Goal: Task Accomplishment & Management: Complete application form

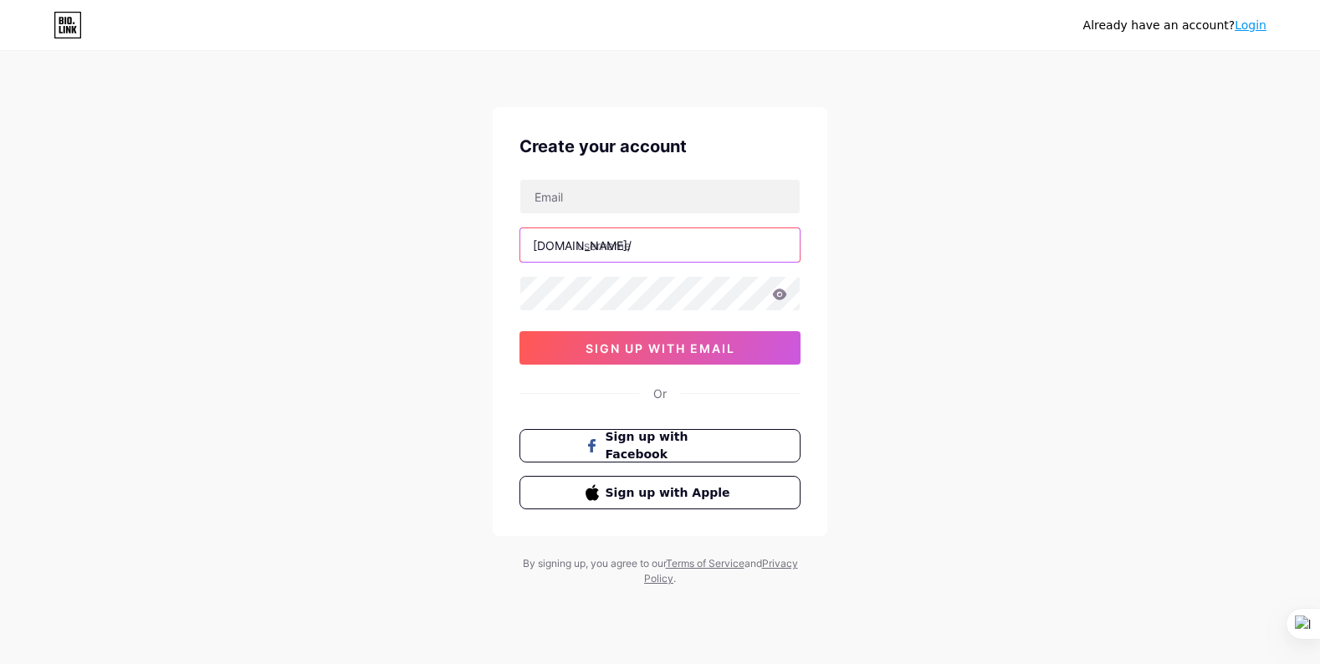
click at [636, 247] on input "text" at bounding box center [659, 244] width 279 height 33
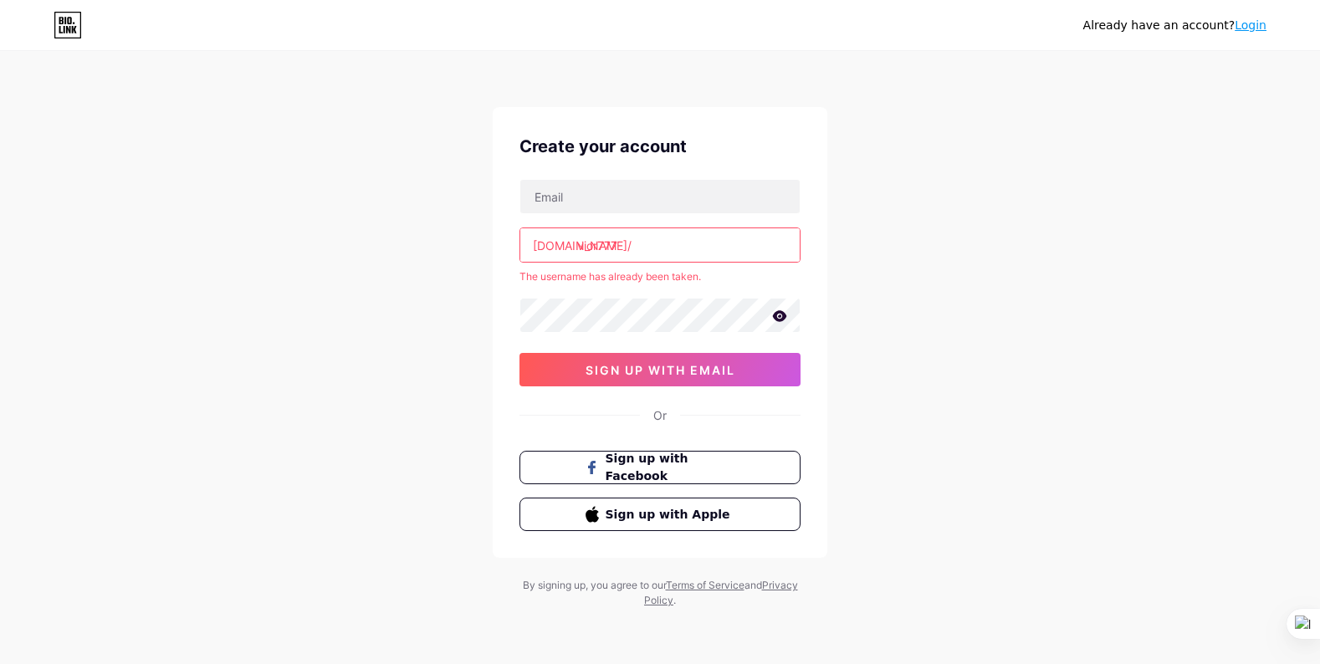
click at [666, 253] on input "vior777" at bounding box center [659, 244] width 279 height 33
drag, startPoint x: 666, startPoint y: 253, endPoint x: 482, endPoint y: 260, distance: 184.1
click at [482, 260] on div "Already have an account? Login Create your account [DOMAIN_NAME]/ vior777 The u…" at bounding box center [660, 330] width 1320 height 661
click at [668, 249] on input "vior777" at bounding box center [659, 244] width 279 height 33
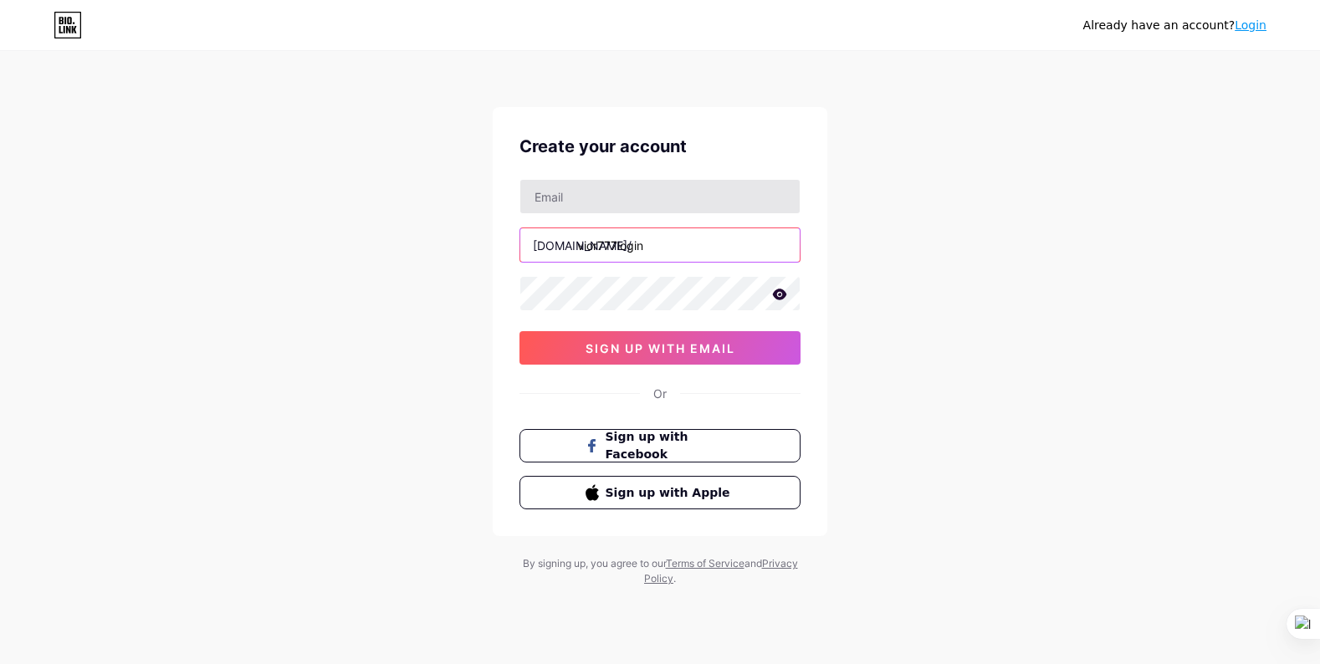
type input "vior777login"
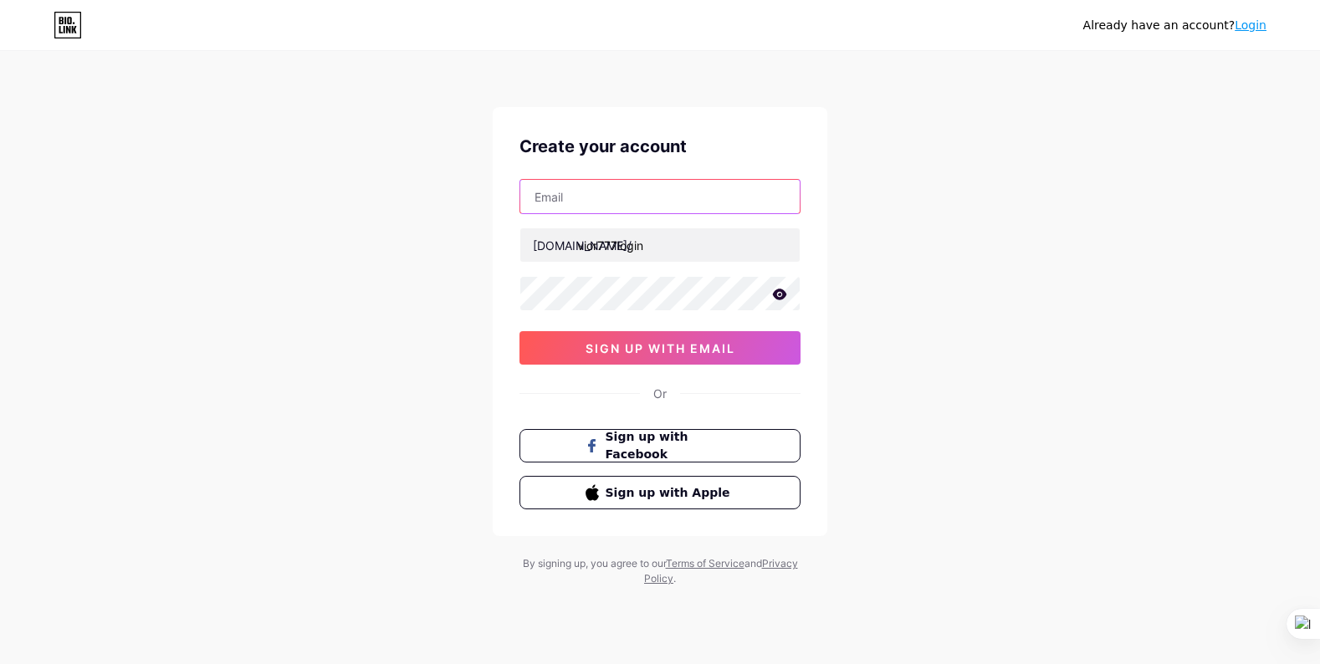
click at [610, 191] on input "text" at bounding box center [659, 196] width 279 height 33
type input "[EMAIL_ADDRESS][DOMAIN_NAME]"
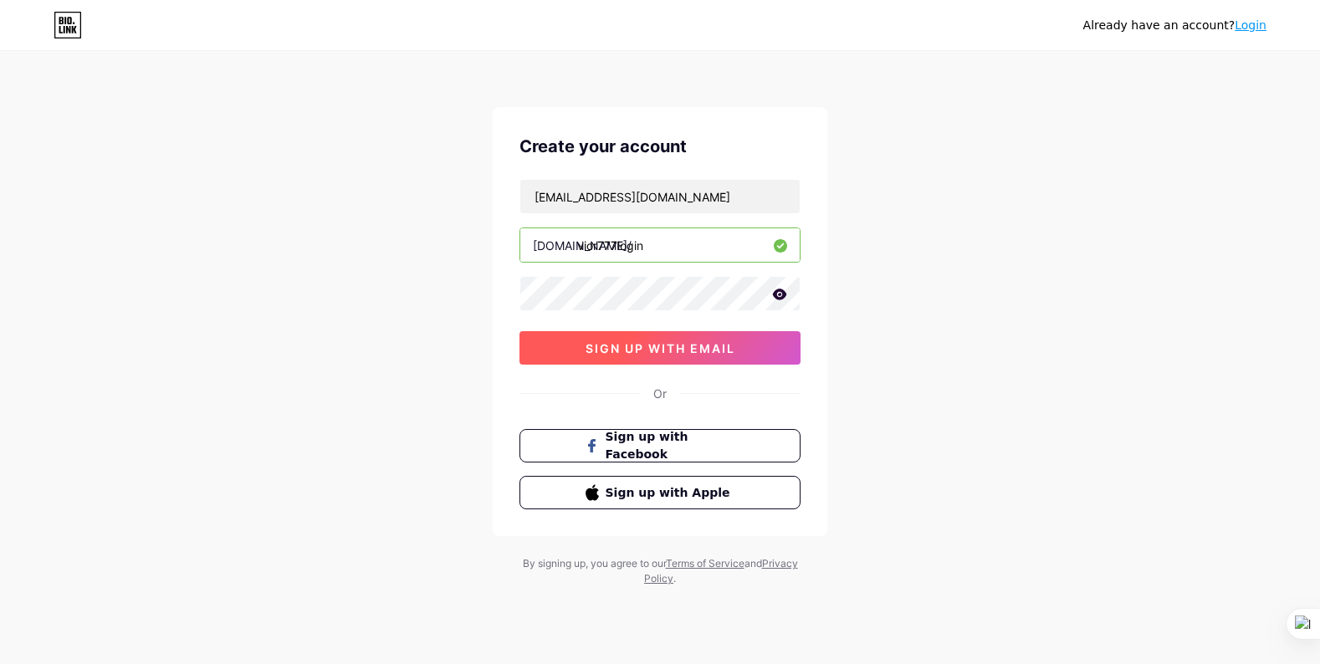
click at [657, 350] on span "sign up with email" at bounding box center [660, 348] width 150 height 14
